Goal: Task Accomplishment & Management: Use online tool/utility

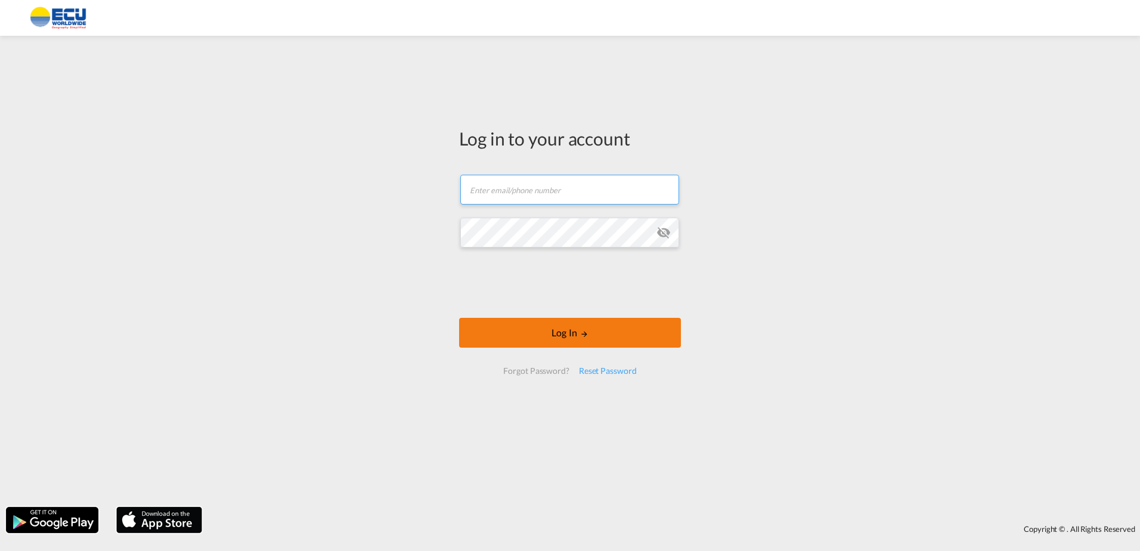
type input "[PERSON_NAME][EMAIL_ADDRESS][DOMAIN_NAME]"
click at [550, 335] on button "Log In" at bounding box center [570, 333] width 222 height 30
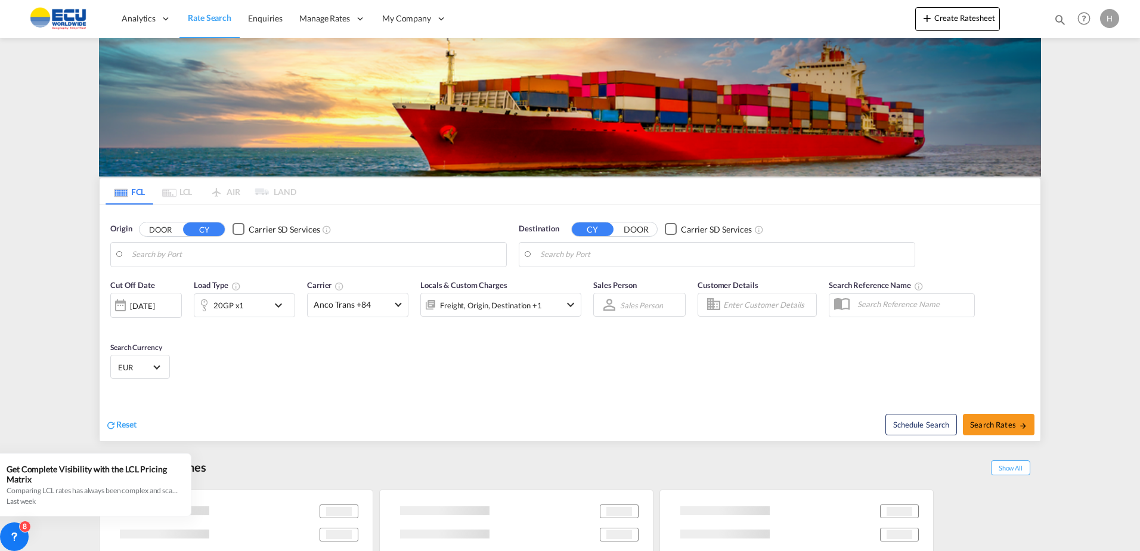
type input "[GEOGRAPHIC_DATA], [GEOGRAPHIC_DATA]"
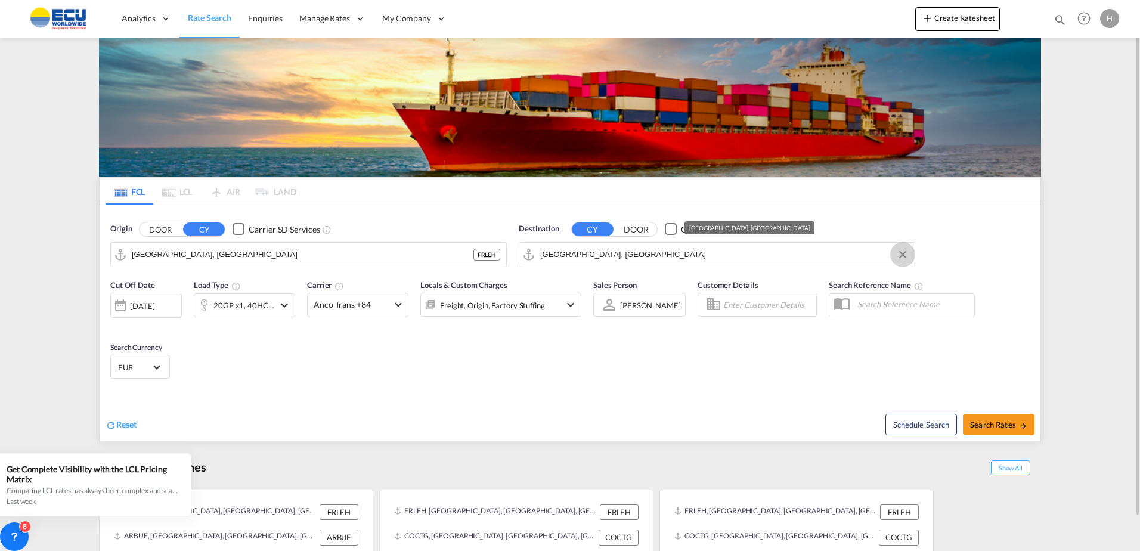
click at [898, 255] on button "Clear Input" at bounding box center [903, 255] width 18 height 18
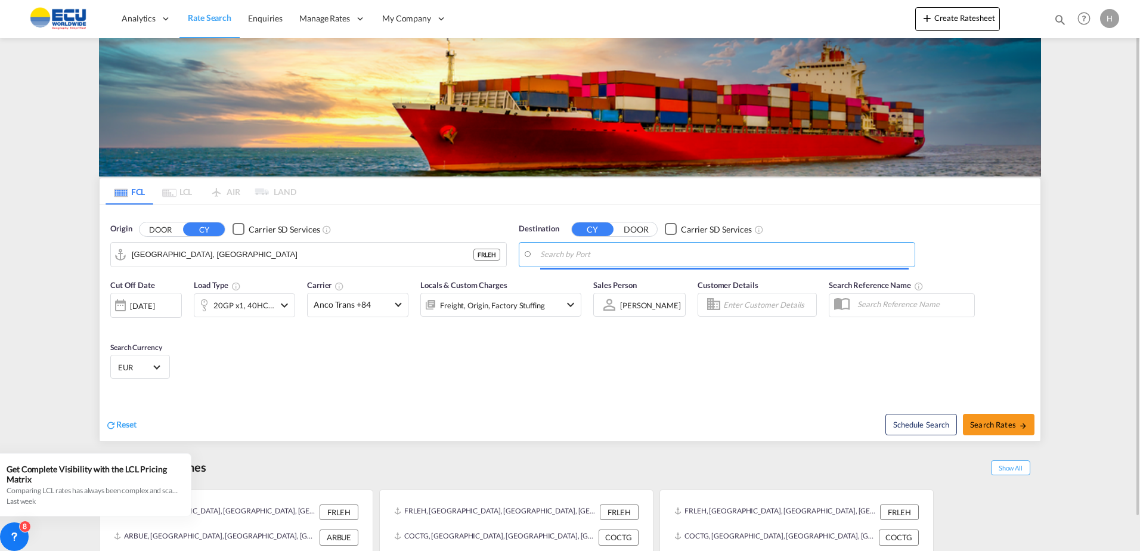
click at [676, 249] on body "Analytics Reports Dashboard Rate Search Enquiries Manage Rates Contract Rates" at bounding box center [570, 275] width 1140 height 551
click at [569, 281] on div "Kaohsiu ng [GEOGRAPHIC_DATA], [GEOGRAPHIC_DATA] [GEOGRAPHIC_DATA]" at bounding box center [632, 287] width 227 height 36
type input "[GEOGRAPHIC_DATA], TWKHH"
click at [401, 308] on md-select-value "Anco Trans +84" at bounding box center [358, 304] width 100 height 23
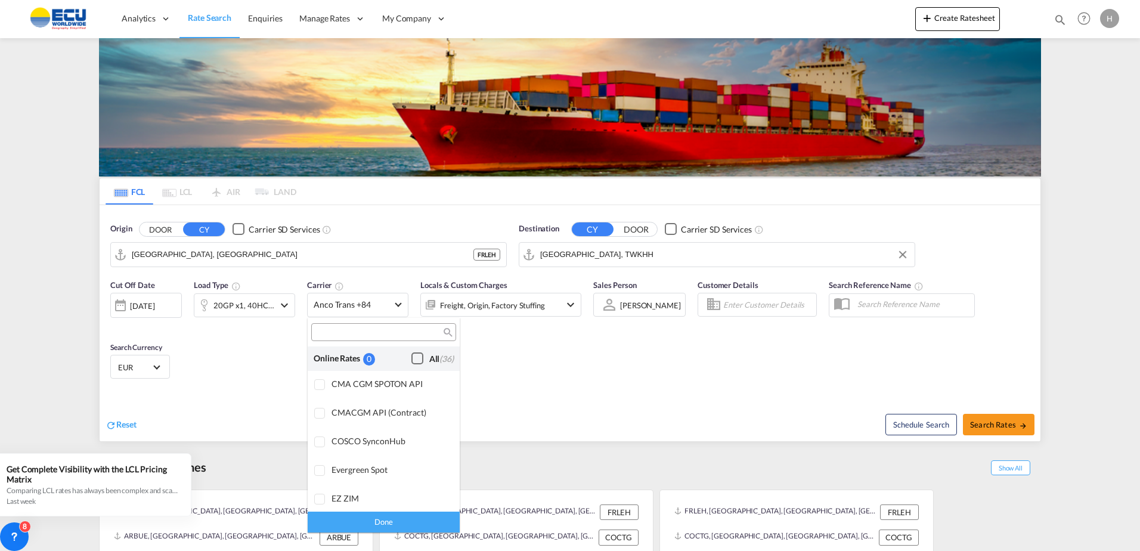
drag, startPoint x: 408, startPoint y: 358, endPoint x: 420, endPoint y: 361, distance: 12.7
click at [411, 358] on div "Checkbox No Ink" at bounding box center [417, 358] width 12 height 12
click at [996, 427] on md-backdrop at bounding box center [570, 275] width 1140 height 551
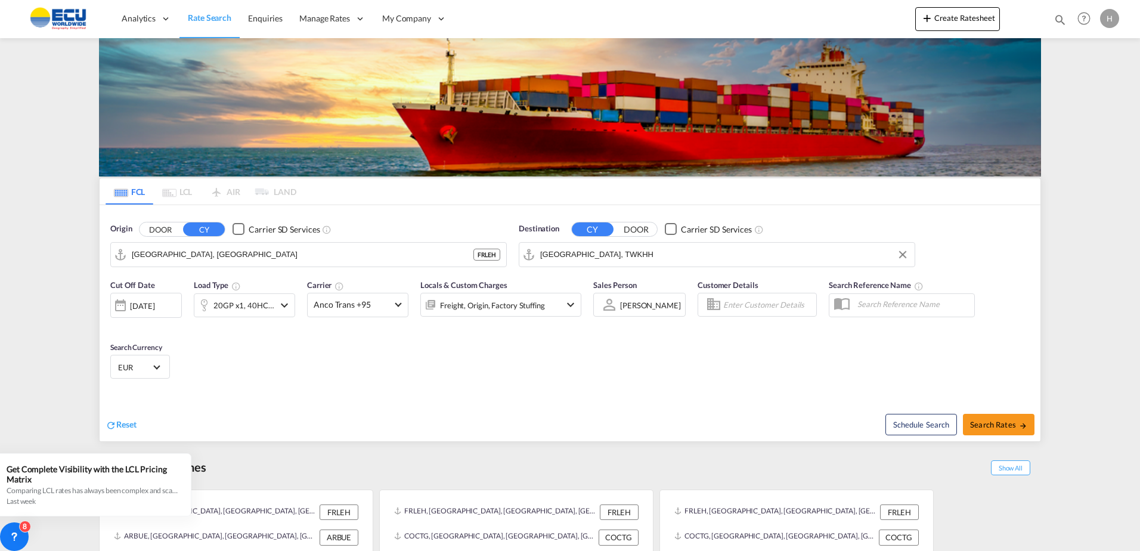
click at [0, 263] on html "Analytics Reports Dashboard Rate Search Enquiries Manage Rates Contract Rates" at bounding box center [570, 275] width 1140 height 551
